Goal: Task Accomplishment & Management: Complete application form

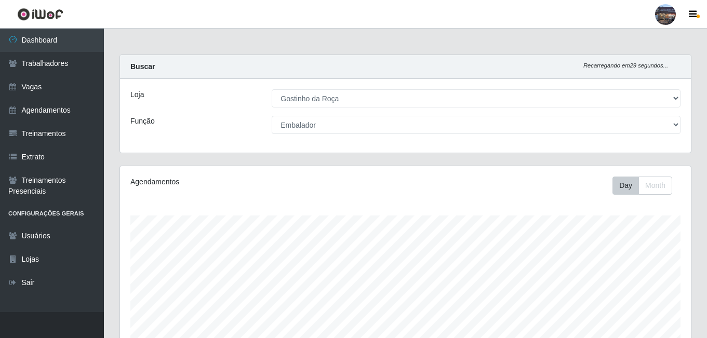
select select "303"
select select "1"
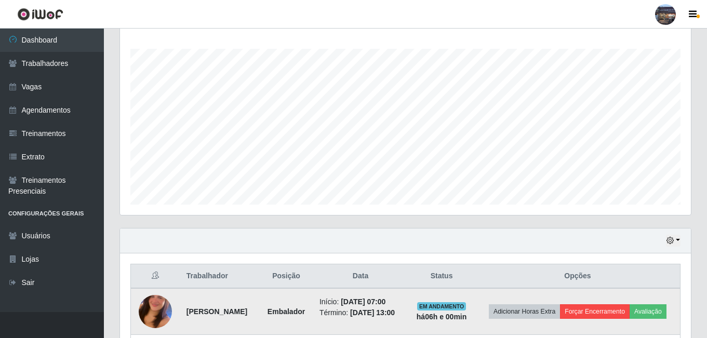
scroll to position [215, 571]
click at [629, 316] on button "Forçar Encerramento" at bounding box center [595, 311] width 70 height 15
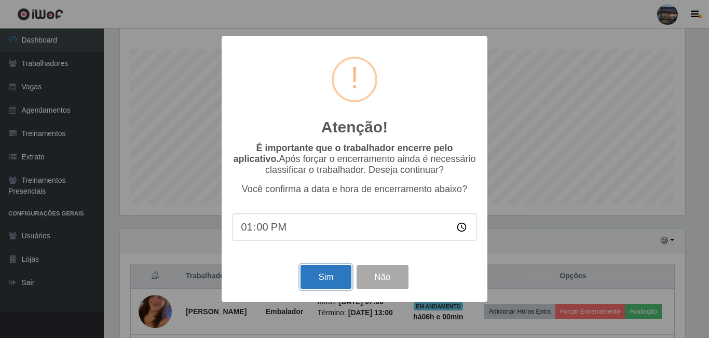
click at [330, 279] on button "Sim" at bounding box center [326, 277] width 50 height 24
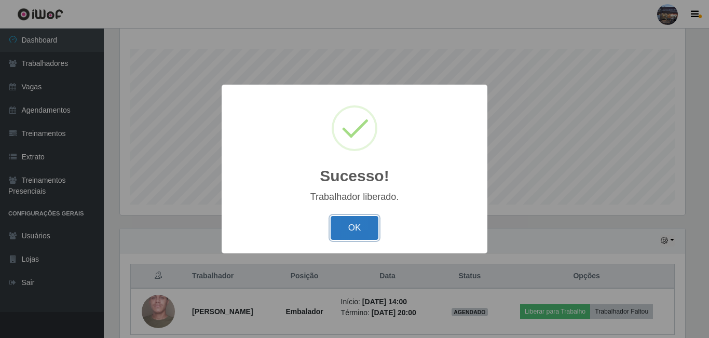
click at [369, 223] on button "OK" at bounding box center [355, 228] width 48 height 24
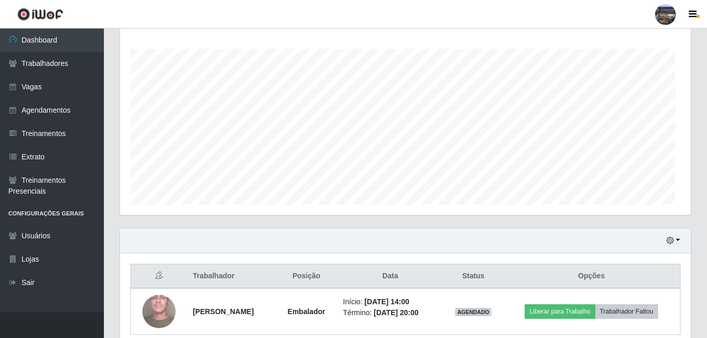
scroll to position [215, 571]
click at [43, 91] on link "Vagas" at bounding box center [52, 86] width 104 height 23
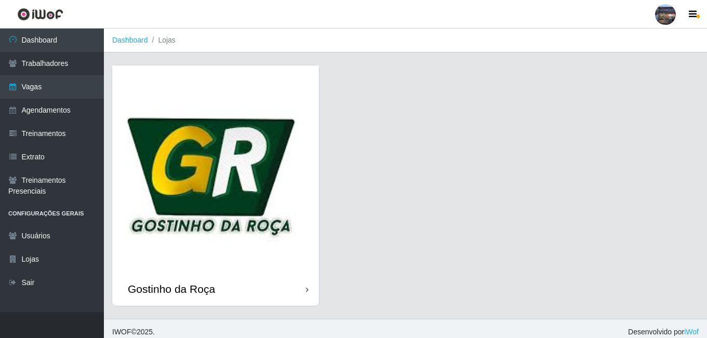
click at [210, 159] on img at bounding box center [215, 168] width 207 height 207
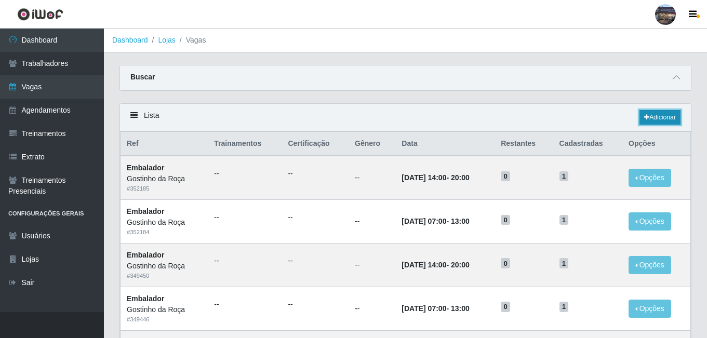
click at [669, 121] on link "Adicionar" at bounding box center [659, 117] width 41 height 15
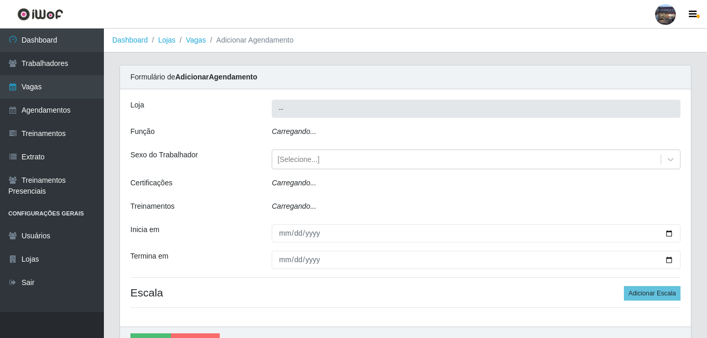
type input "Gostinho da Roça"
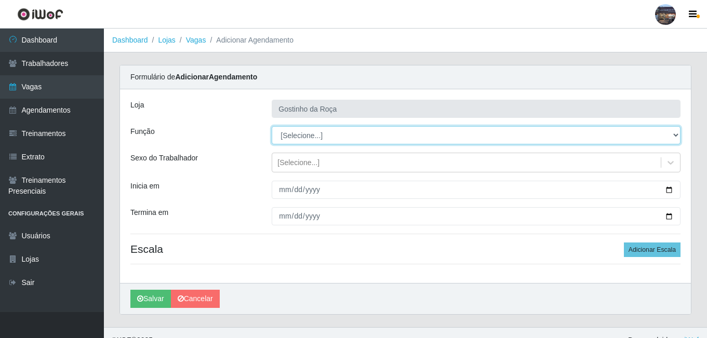
click at [322, 134] on select "[Selecione...] ASG ASG + ASG ++ Embalador Embalador + Embalador ++ Operador de …" at bounding box center [476, 135] width 409 height 18
select select "1"
click at [272, 126] on select "[Selecione...] ASG ASG + ASG ++ Embalador Embalador + Embalador ++ Operador de …" at bounding box center [476, 135] width 409 height 18
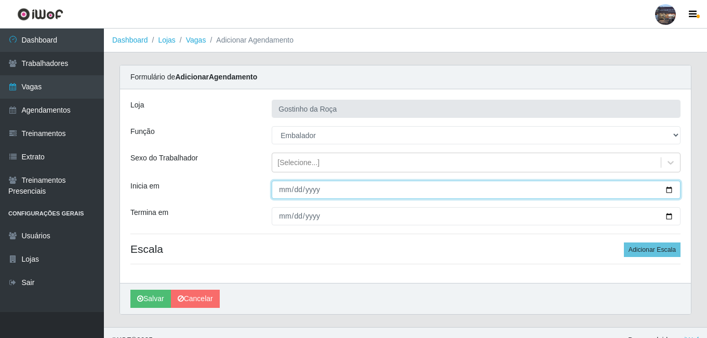
click at [669, 194] on input "Inicia em" at bounding box center [476, 190] width 409 height 18
type input "[DATE]"
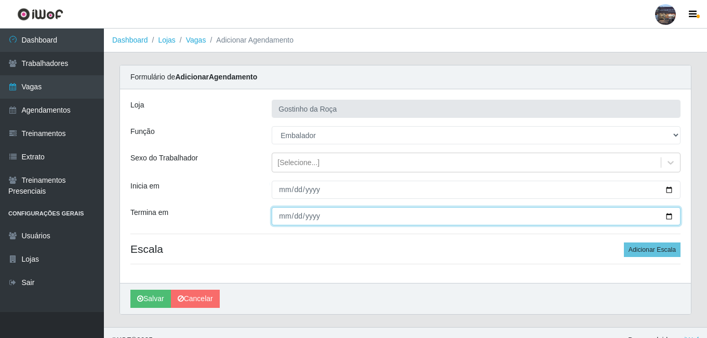
click at [673, 219] on input "Termina em" at bounding box center [476, 216] width 409 height 18
type input "[DATE]"
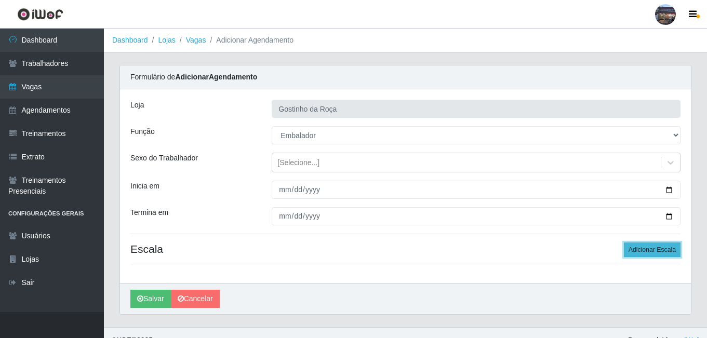
click at [635, 246] on button "Adicionar Escala" at bounding box center [652, 249] width 57 height 15
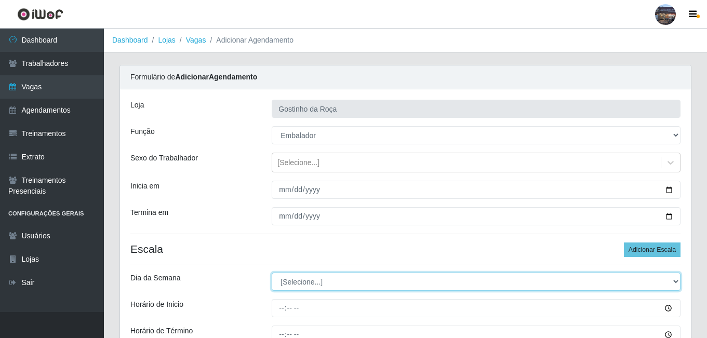
click at [344, 285] on select "[Selecione...] Segunda Terça Quarta Quinta Sexta Sábado Domingo" at bounding box center [476, 282] width 409 height 18
select select "3"
click at [272, 273] on select "[Selecione...] Segunda Terça Quarta Quinta Sexta Sábado Domingo" at bounding box center [476, 282] width 409 height 18
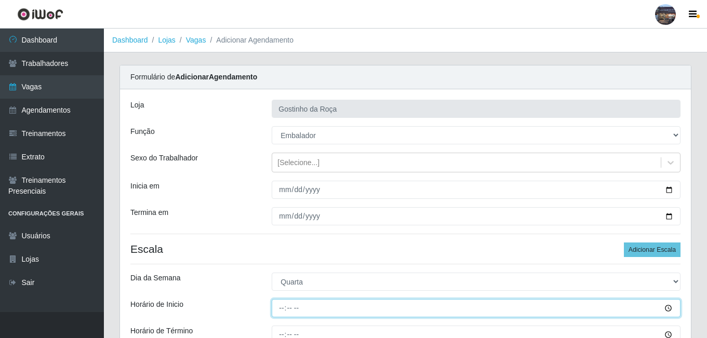
click at [281, 310] on input "Horário de Inicio" at bounding box center [476, 308] width 409 height 18
type input "07:00"
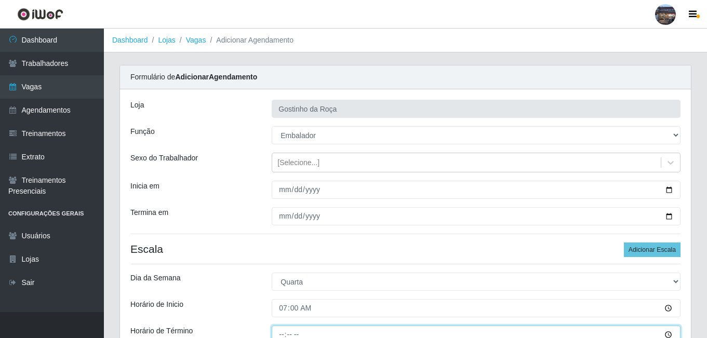
click at [280, 331] on input "Horário de Término" at bounding box center [476, 335] width 409 height 18
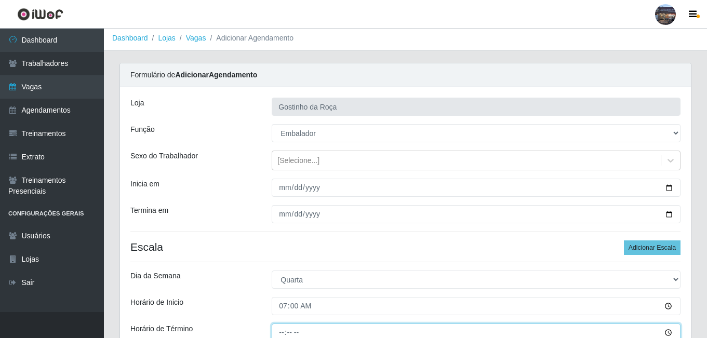
type input "13:00"
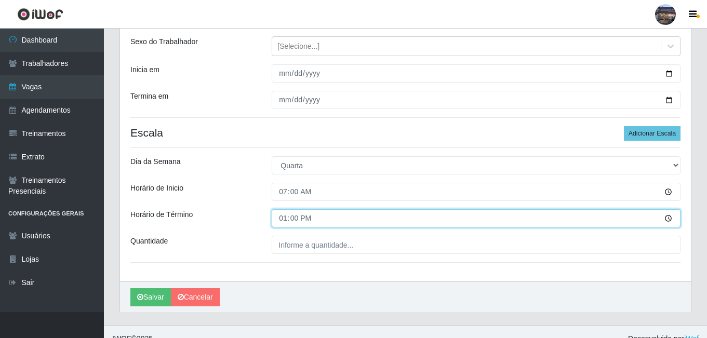
scroll to position [118, 0]
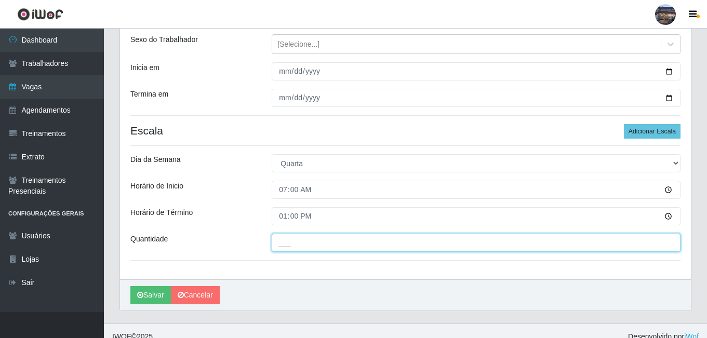
click at [293, 247] on input "___" at bounding box center [476, 243] width 409 height 18
type input "1__"
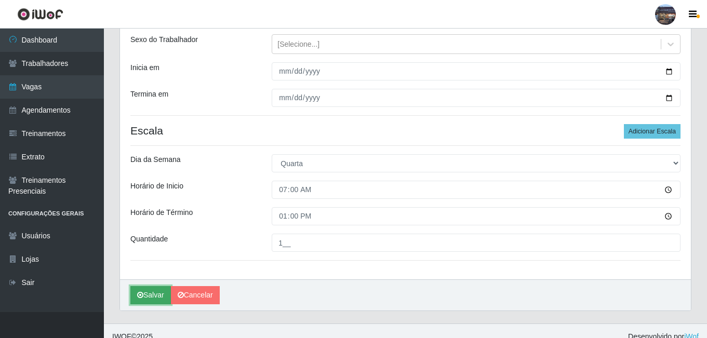
click at [148, 300] on button "Salvar" at bounding box center [150, 295] width 40 height 18
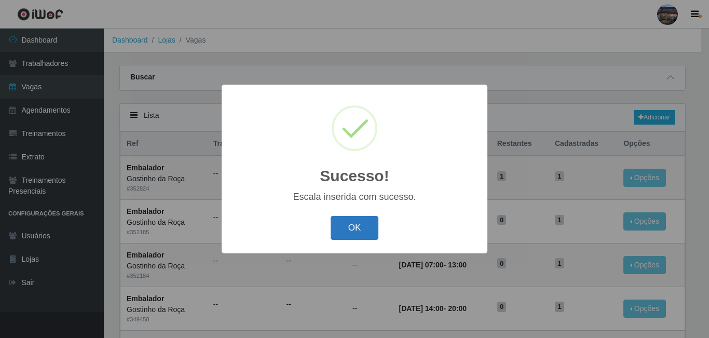
click at [344, 229] on button "OK" at bounding box center [355, 228] width 48 height 24
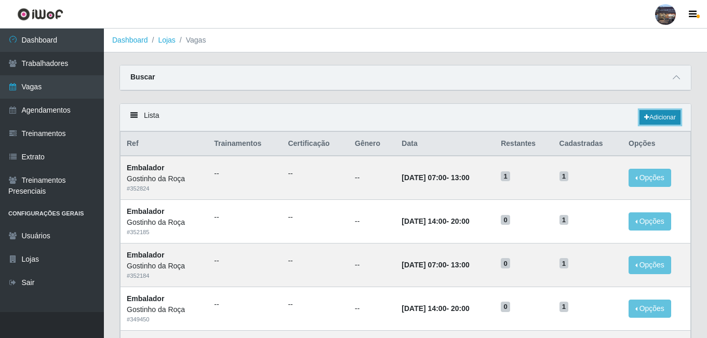
click at [671, 113] on link "Adicionar" at bounding box center [659, 117] width 41 height 15
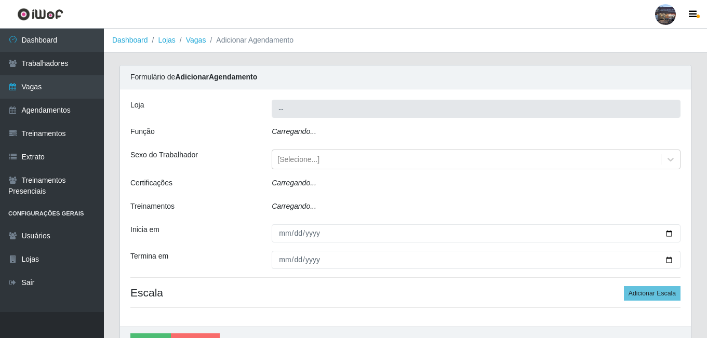
type input "Gostinho da Roça"
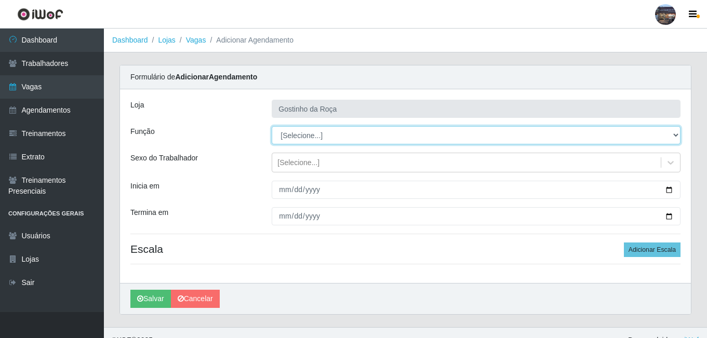
click at [343, 131] on select "[Selecione...] ASG ASG + ASG ++ Embalador Embalador + Embalador ++ Operador de …" at bounding box center [476, 135] width 409 height 18
select select "1"
click at [272, 126] on select "[Selecione...] ASG ASG + ASG ++ Embalador Embalador + Embalador ++ Operador de …" at bounding box center [476, 135] width 409 height 18
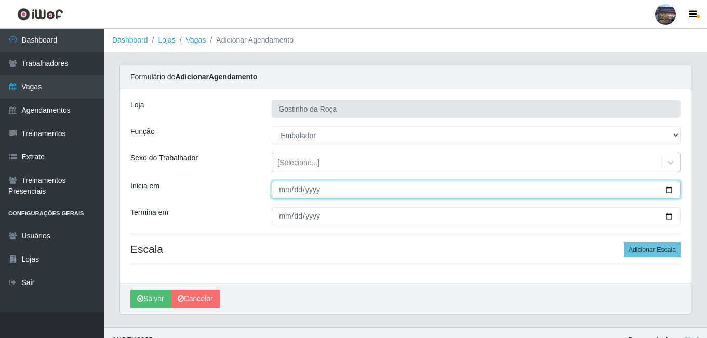
drag, startPoint x: 303, startPoint y: 188, endPoint x: 337, endPoint y: 190, distance: 34.3
click at [306, 188] on input "Inicia em" at bounding box center [476, 190] width 409 height 18
click at [670, 191] on input "Inicia em" at bounding box center [476, 190] width 409 height 18
type input "[DATE]"
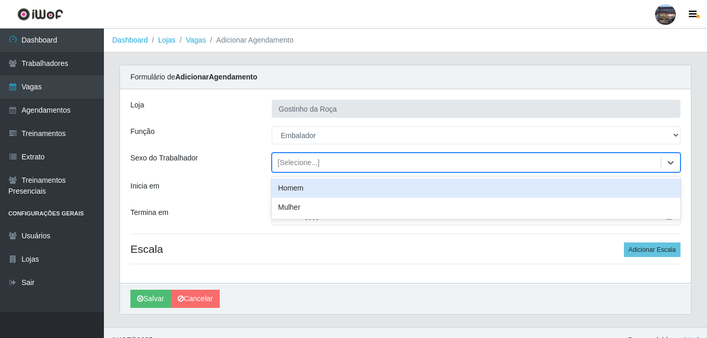
click at [320, 163] on div "[Selecione...]" at bounding box center [466, 162] width 388 height 17
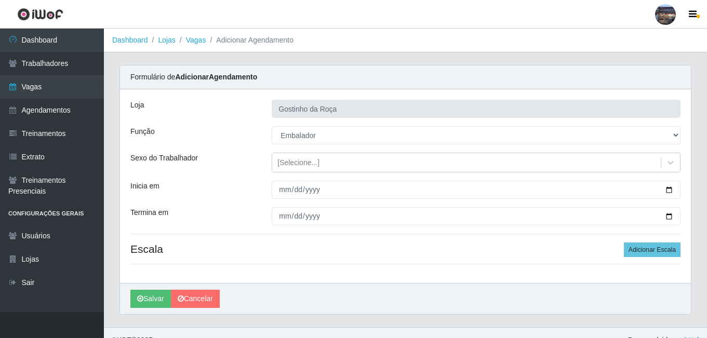
click at [250, 136] on div "Função" at bounding box center [193, 135] width 141 height 18
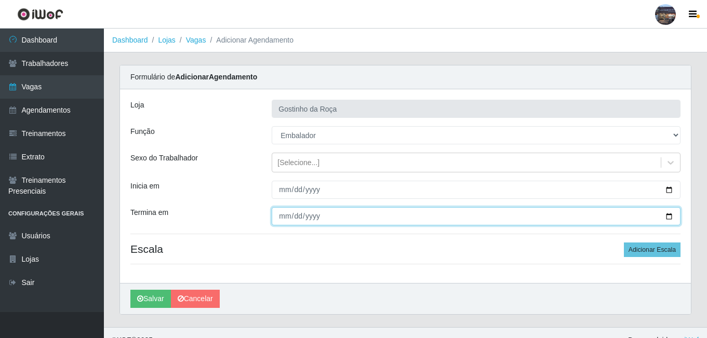
click at [669, 214] on input "Termina em" at bounding box center [476, 216] width 409 height 18
type input "[DATE]"
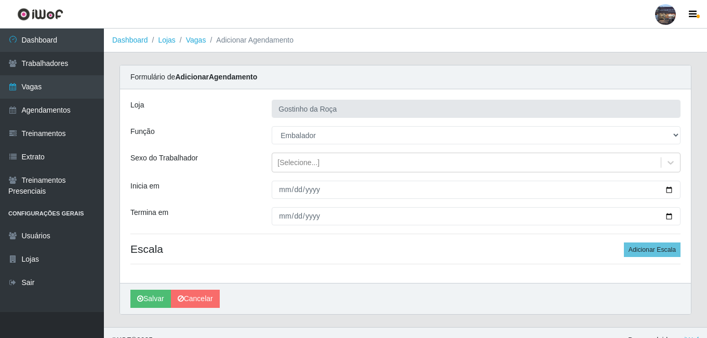
click at [659, 242] on div "[PERSON_NAME] da Roça Função [Selecione...] ASG ASG + ASG ++ Embalador Embalado…" at bounding box center [405, 186] width 571 height 194
click at [658, 245] on button "Adicionar Escala" at bounding box center [652, 249] width 57 height 15
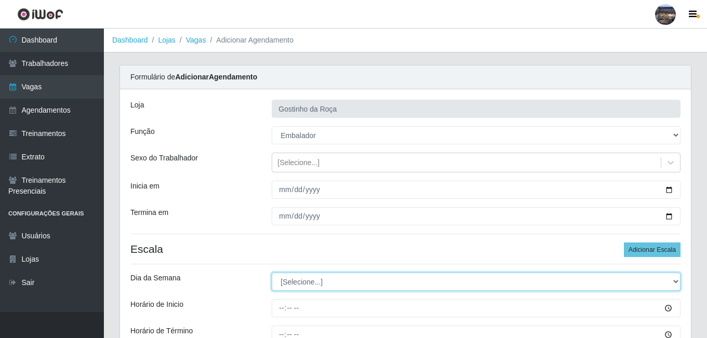
click at [364, 277] on select "[Selecione...] Segunda Terça Quarta Quinta Sexta Sábado Domingo" at bounding box center [476, 282] width 409 height 18
select select "4"
click at [272, 273] on select "[Selecione...] Segunda Terça Quarta Quinta Sexta Sábado Domingo" at bounding box center [476, 282] width 409 height 18
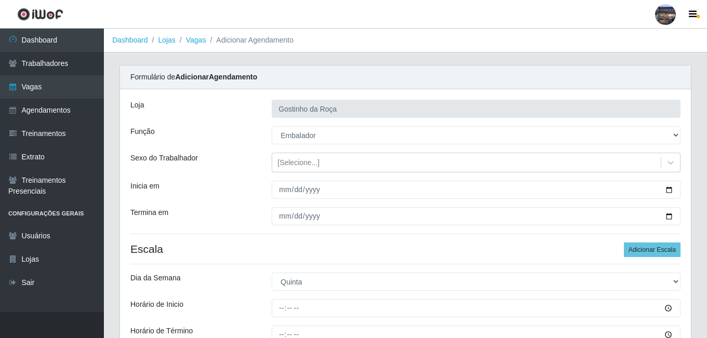
click at [431, 267] on div "[PERSON_NAME] da Roça Função [Selecione...] ASG ASG + ASG ++ Embalador Embalado…" at bounding box center [405, 243] width 571 height 308
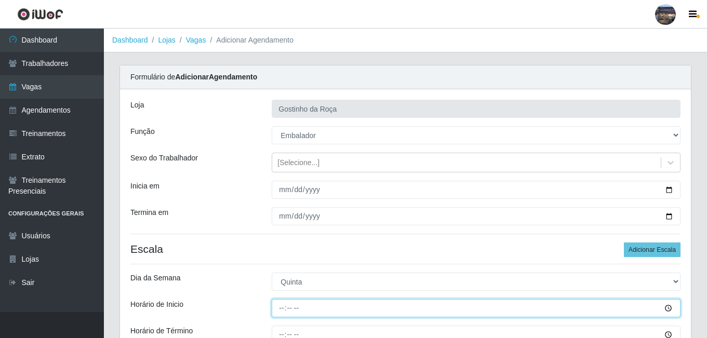
click at [408, 307] on input "Horário de Inicio" at bounding box center [476, 308] width 409 height 18
type input "07:00"
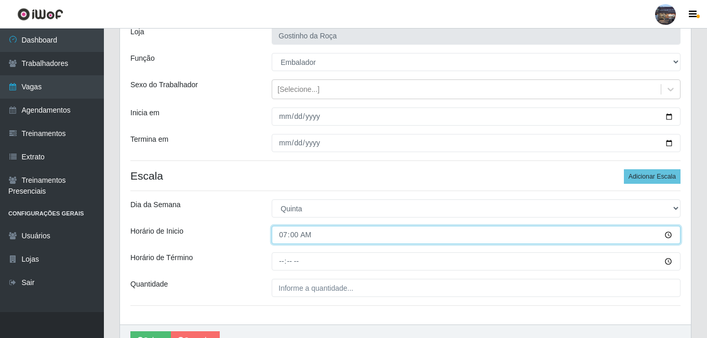
scroll to position [77, 0]
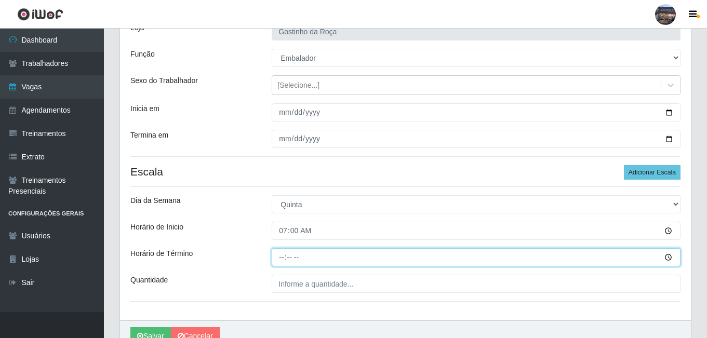
click at [281, 254] on input "Horário de Término" at bounding box center [476, 257] width 409 height 18
type input "13:00"
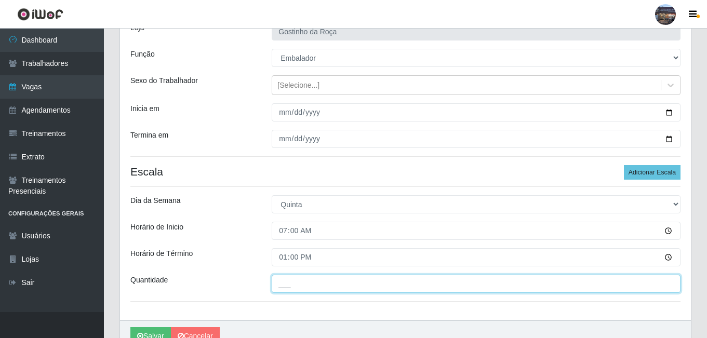
click at [309, 283] on input "___" at bounding box center [476, 284] width 409 height 18
type input "1__"
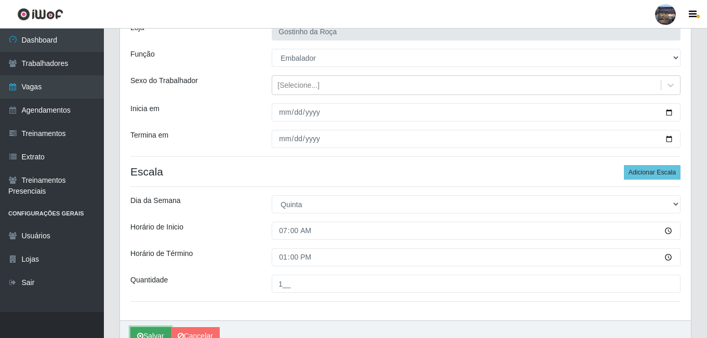
click at [159, 331] on button "Salvar" at bounding box center [150, 336] width 40 height 18
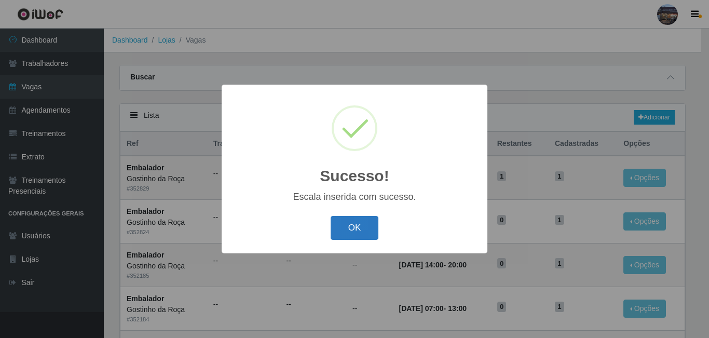
click at [363, 221] on button "OK" at bounding box center [355, 228] width 48 height 24
